Goal: Navigation & Orientation: Find specific page/section

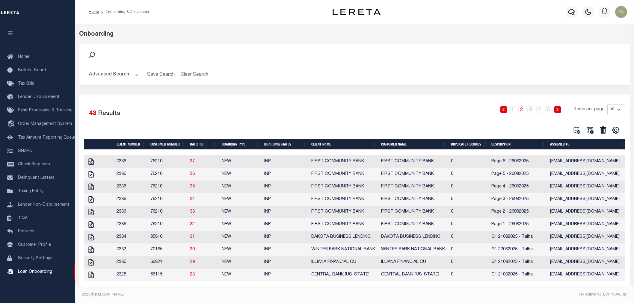
scroll to position [7, 0]
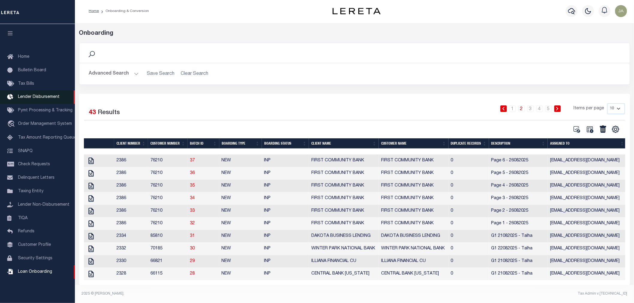
click at [46, 95] on span "Lender Disbursement" at bounding box center [39, 97] width 42 height 4
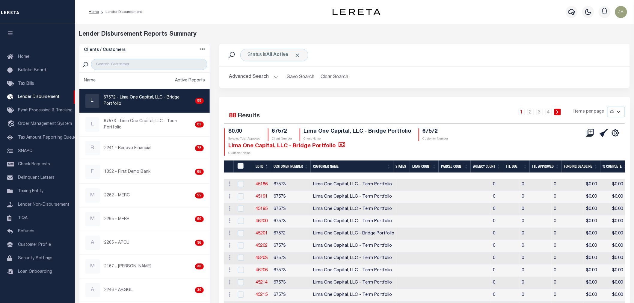
click at [275, 76] on button "Advanced Search" at bounding box center [254, 77] width 50 height 12
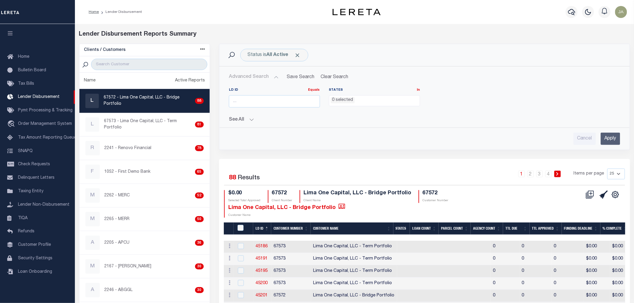
click at [251, 120] on button "See All" at bounding box center [424, 120] width 391 height 6
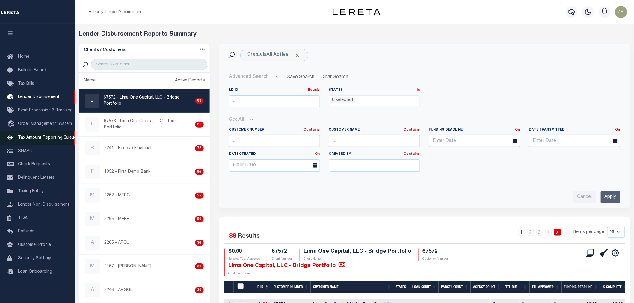
click at [44, 136] on span "Tax Amount Reporting Queue" at bounding box center [47, 138] width 58 height 4
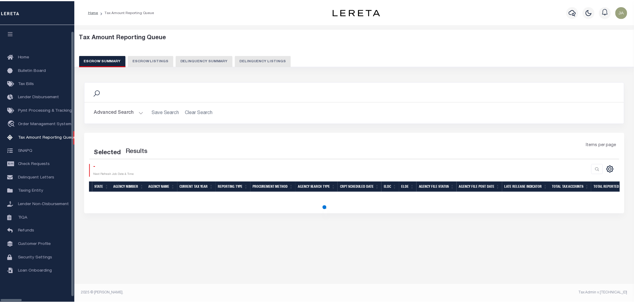
scroll to position [7, 0]
select select "100"
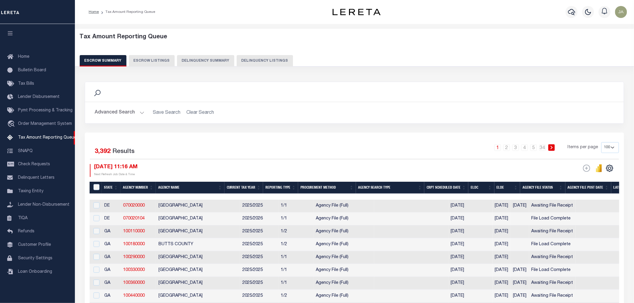
scroll to position [0, 0]
click at [149, 59] on button "Escrow Listings" at bounding box center [152, 60] width 46 height 11
select select
select select "100"
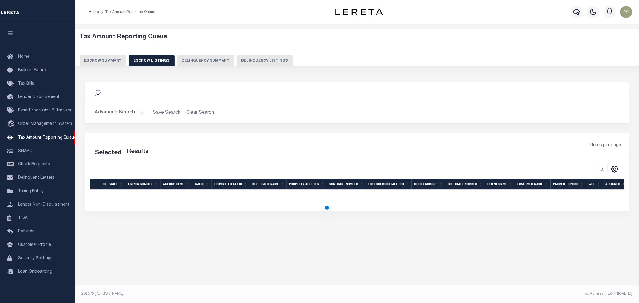
select select "100"
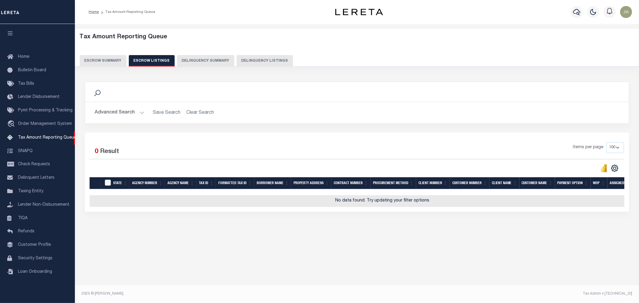
click at [141, 112] on button "Advanced Search" at bounding box center [120, 113] width 50 height 12
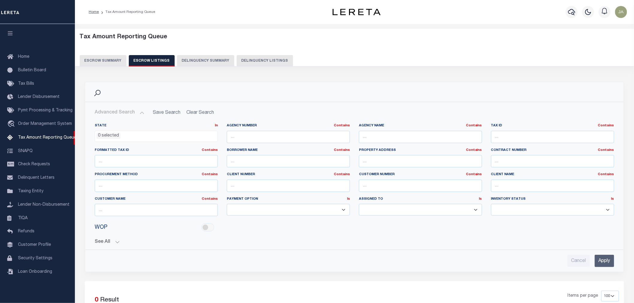
click at [116, 241] on button "See All" at bounding box center [355, 242] width 520 height 6
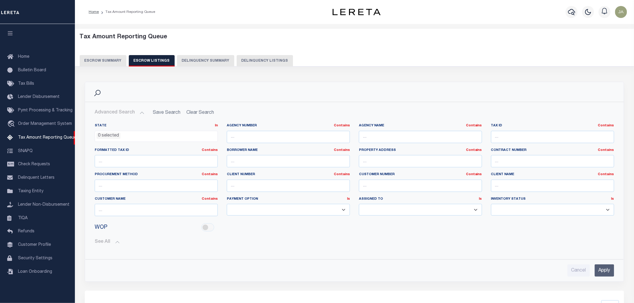
click at [607, 211] on select "Manual - Exception Pended - Awaiting Search Late Add Exception Completed Zero T…" at bounding box center [552, 210] width 123 height 12
click at [607, 210] on select "Manual - Exception Pended - Awaiting Search Late Add Exception Completed Zero T…" at bounding box center [552, 210] width 123 height 12
click at [95, 59] on button "Escrow Summary" at bounding box center [103, 60] width 47 height 11
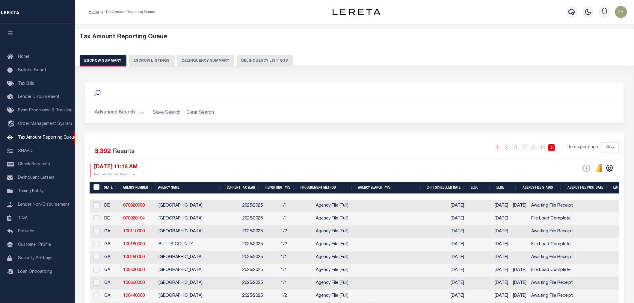
click at [138, 112] on button "Advanced Search" at bounding box center [120, 113] width 50 height 12
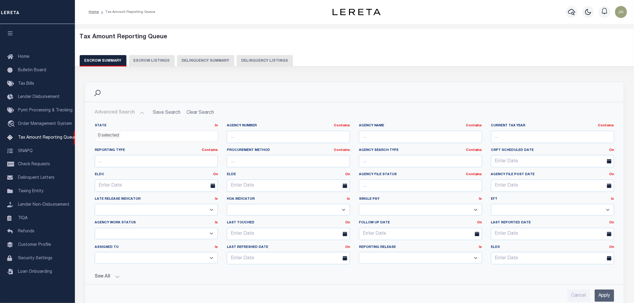
click at [206, 234] on select "New In Progress Pending Agency Follow-up Pending QC Ready for Release Prep for …" at bounding box center [156, 234] width 123 height 12
click at [154, 58] on button "Escrow Listings" at bounding box center [152, 60] width 46 height 11
select select
select select "100"
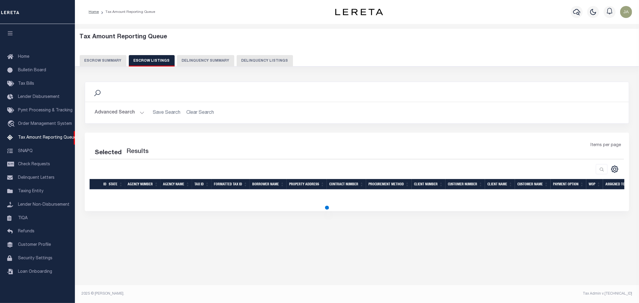
select select "100"
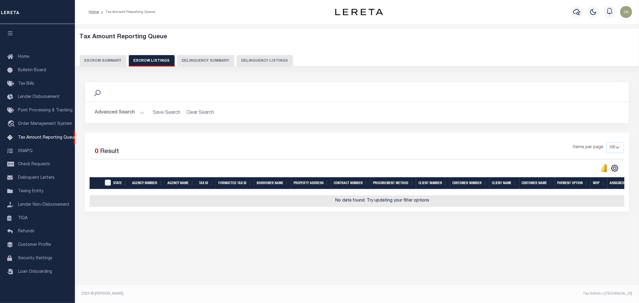
click at [139, 111] on button "Advanced Search" at bounding box center [120, 113] width 50 height 12
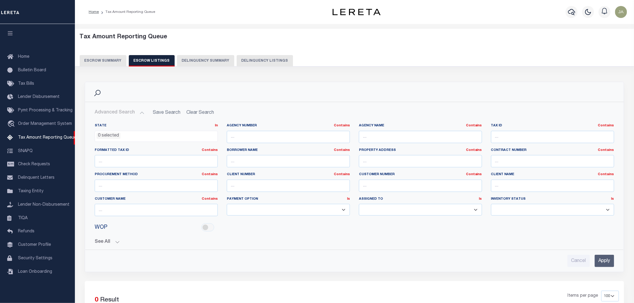
click at [115, 242] on button "See All" at bounding box center [355, 242] width 520 height 6
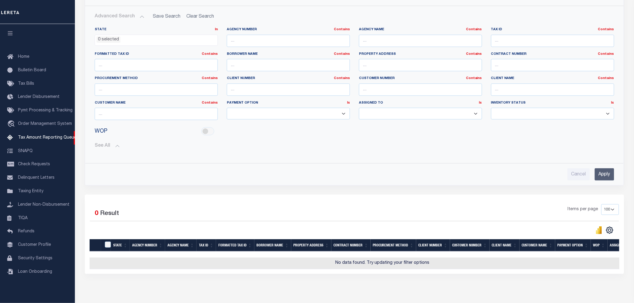
scroll to position [100, 0]
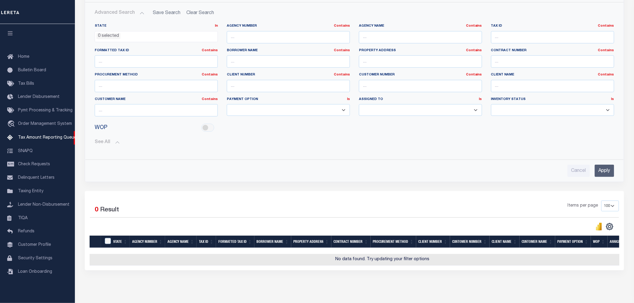
click at [116, 142] on button "See All" at bounding box center [355, 143] width 520 height 6
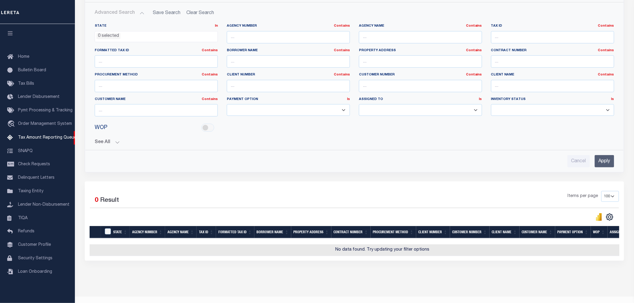
click at [116, 143] on button "See All" at bounding box center [355, 143] width 520 height 6
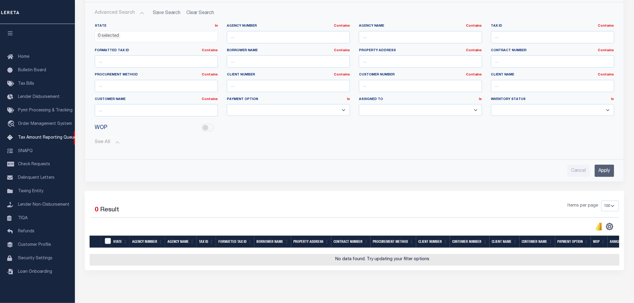
click at [115, 143] on button "See All" at bounding box center [355, 143] width 520 height 6
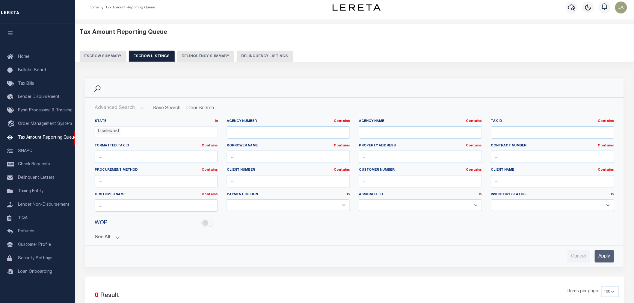
scroll to position [0, 0]
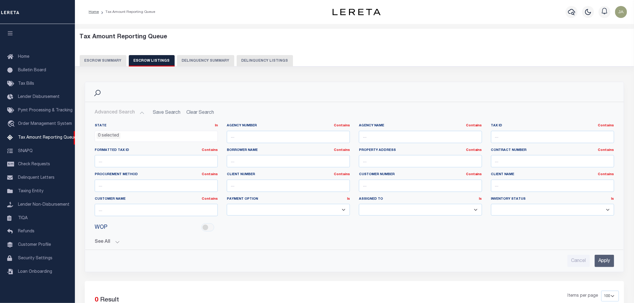
click at [340, 215] on select "Annual Semi Annual Tri Annual Quarterly" at bounding box center [288, 210] width 123 height 12
click at [24, 124] on span "Order Management System" at bounding box center [45, 124] width 54 height 4
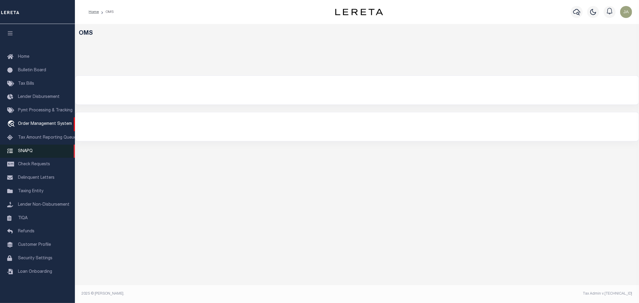
select select "200"
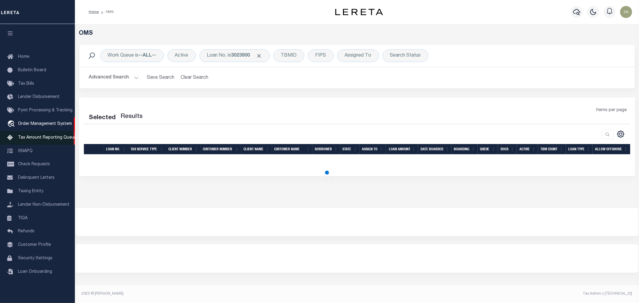
select select "200"
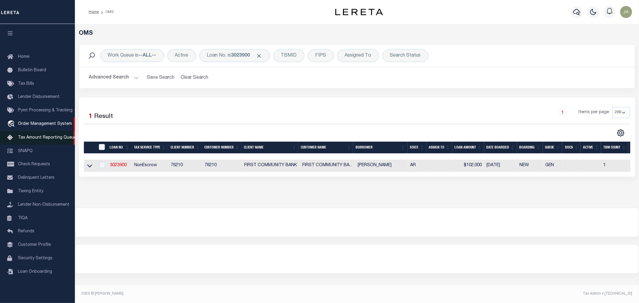
click at [36, 137] on span "Tax Amount Reporting Queue" at bounding box center [47, 138] width 58 height 4
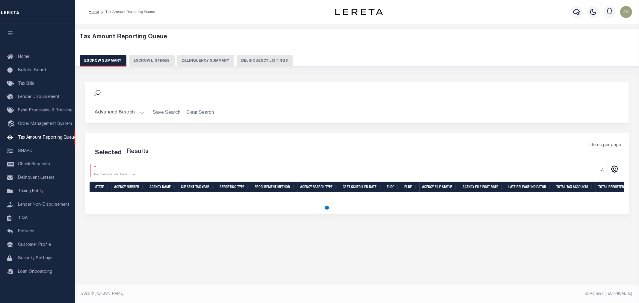
select select "100"
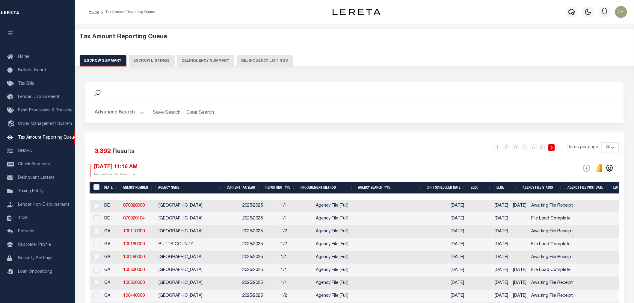
click at [146, 55] on div "Tax Amount Reporting Queue Escrow Summary Escrow Listings Delinquency Summary" at bounding box center [355, 50] width 550 height 33
click at [153, 66] on button "Escrow Listings" at bounding box center [152, 60] width 46 height 11
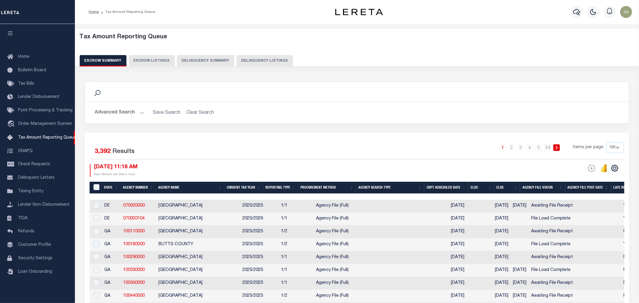
select select
select select "100"
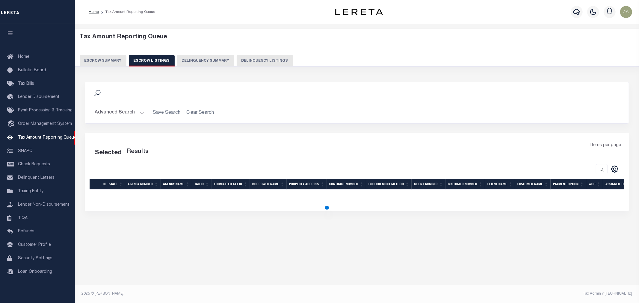
select select "100"
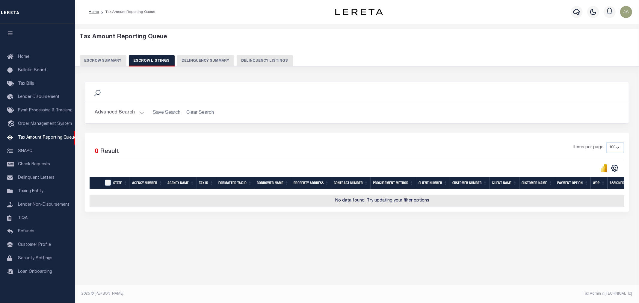
click at [199, 114] on h2 "Advanced Search Save Search Clear Search" at bounding box center [357, 113] width 534 height 12
click at [201, 109] on div "Advanced Search Save Search Clear Search State In" at bounding box center [357, 112] width 544 height 21
click at [141, 110] on button "Advanced Search" at bounding box center [120, 113] width 50 height 12
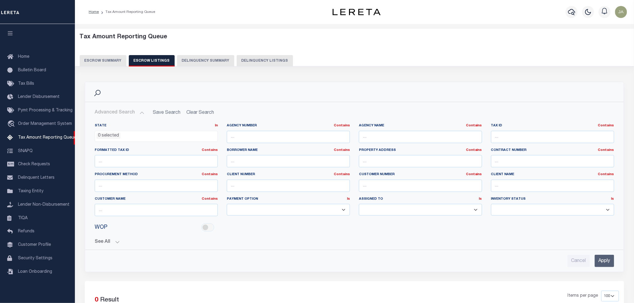
scroll to position [33, 0]
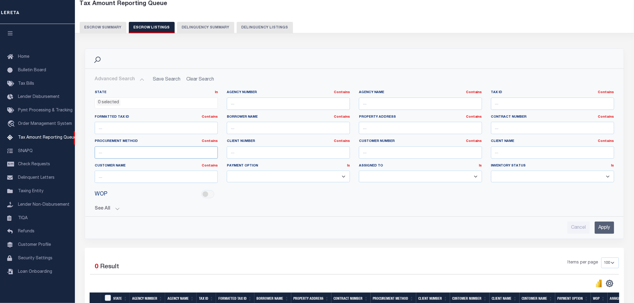
click at [191, 155] on input "text" at bounding box center [156, 153] width 123 height 12
click at [285, 147] on input "text" at bounding box center [288, 153] width 123 height 12
click at [348, 209] on button "See All" at bounding box center [355, 209] width 520 height 6
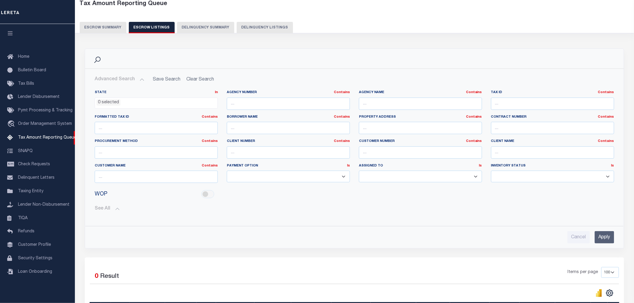
click at [607, 176] on select "Manual - Exception Pended - Awaiting Search Late Add Exception Completed Zero T…" at bounding box center [552, 177] width 123 height 12
click at [116, 207] on button "See All" at bounding box center [355, 209] width 520 height 6
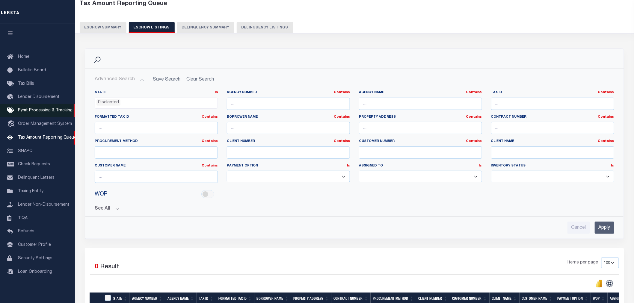
click at [40, 110] on span "Pymt Processing & Tracking" at bounding box center [45, 110] width 55 height 4
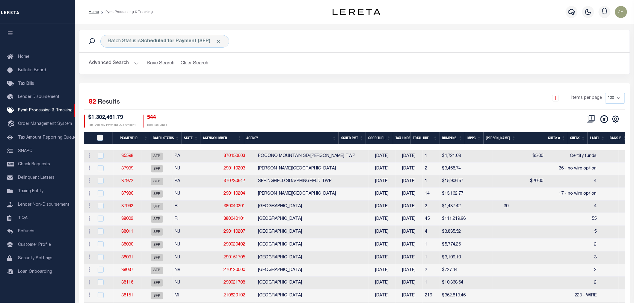
click at [130, 65] on button "Advanced Search" at bounding box center [114, 64] width 50 height 12
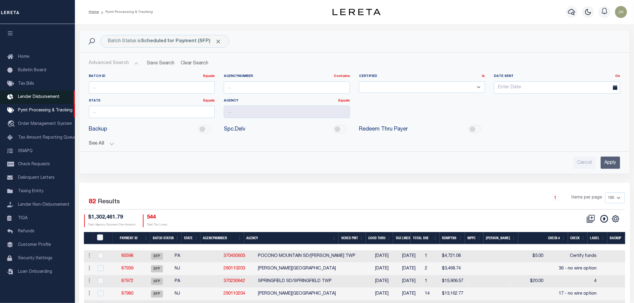
click at [22, 95] on span "Lender Disbursement" at bounding box center [39, 97] width 42 height 4
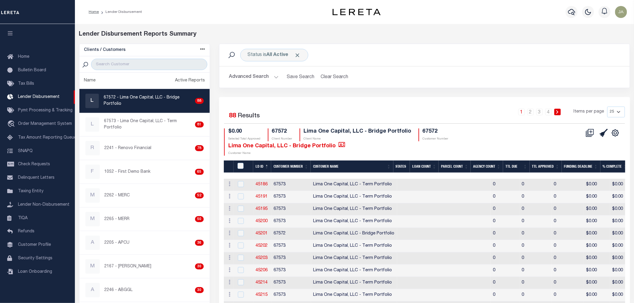
click at [276, 77] on button "Advanced Search" at bounding box center [254, 77] width 50 height 12
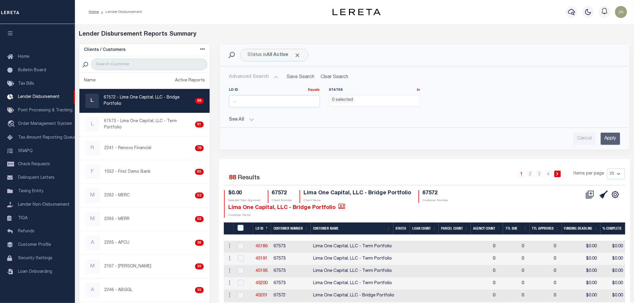
click at [276, 77] on button "Advanced Search" at bounding box center [254, 77] width 50 height 12
